Goal: Navigation & Orientation: Go to known website

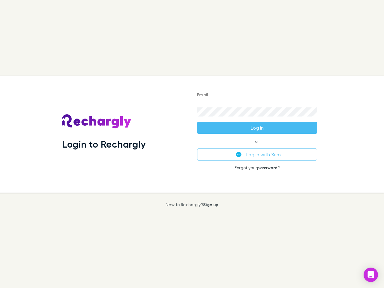
click at [192, 144] on div "Login to Rechargly" at bounding box center [124, 134] width 135 height 117
click at [257, 96] on input "Email" at bounding box center [257, 96] width 120 height 10
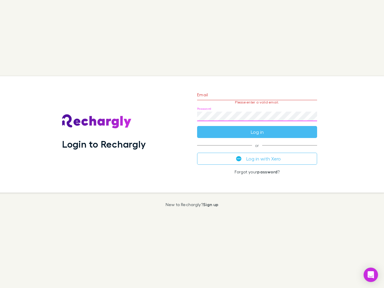
click at [257, 128] on form "Email Please enter a valid email. Password Log in" at bounding box center [257, 112] width 120 height 52
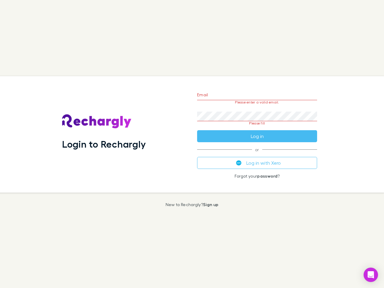
click at [257, 155] on div "Email Please enter a valid email. Password Please fill Log in or Log in with Xe…" at bounding box center [258, 134] width 130 height 117
click at [371, 275] on icon "Open Intercom Messenger" at bounding box center [371, 275] width 6 height 7
